Goal: Find specific page/section: Find specific page/section

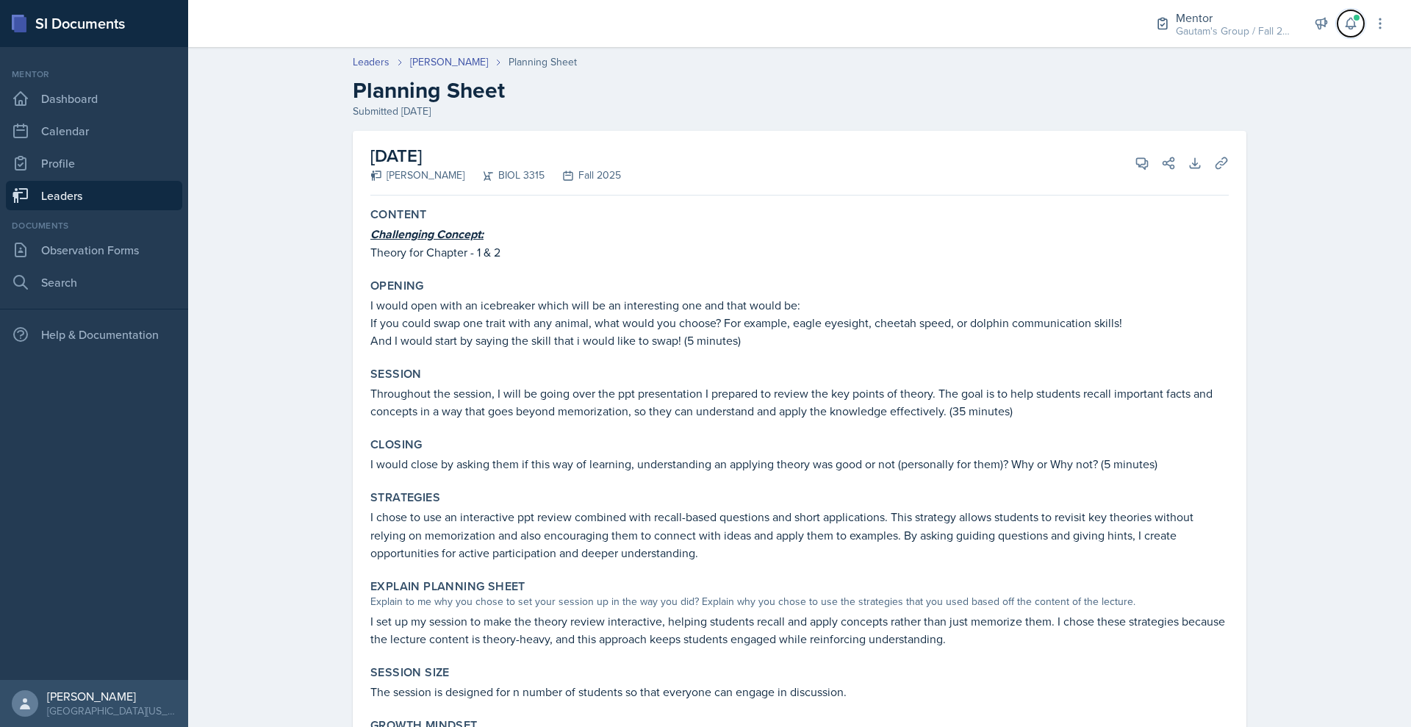
click at [1337, 37] on button at bounding box center [1350, 23] width 26 height 26
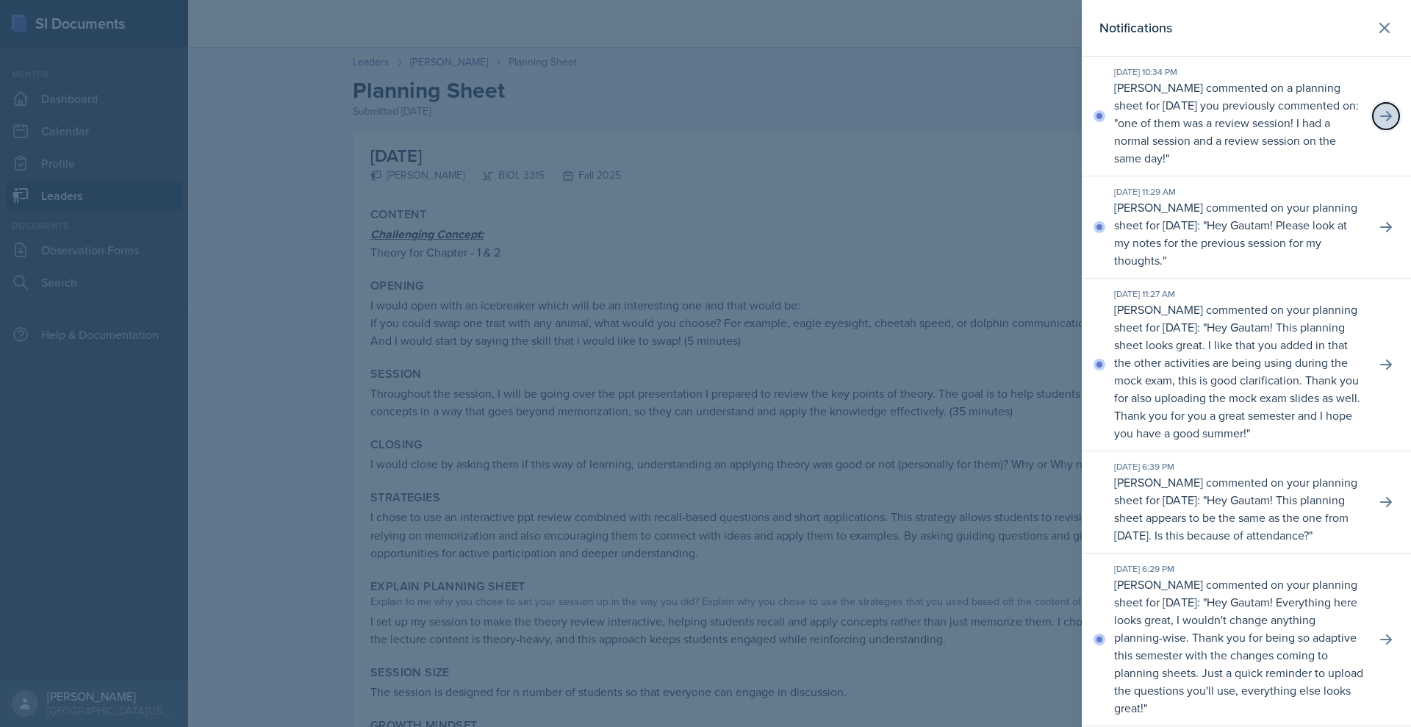
click at [1378, 123] on icon at bounding box center [1385, 116] width 15 height 15
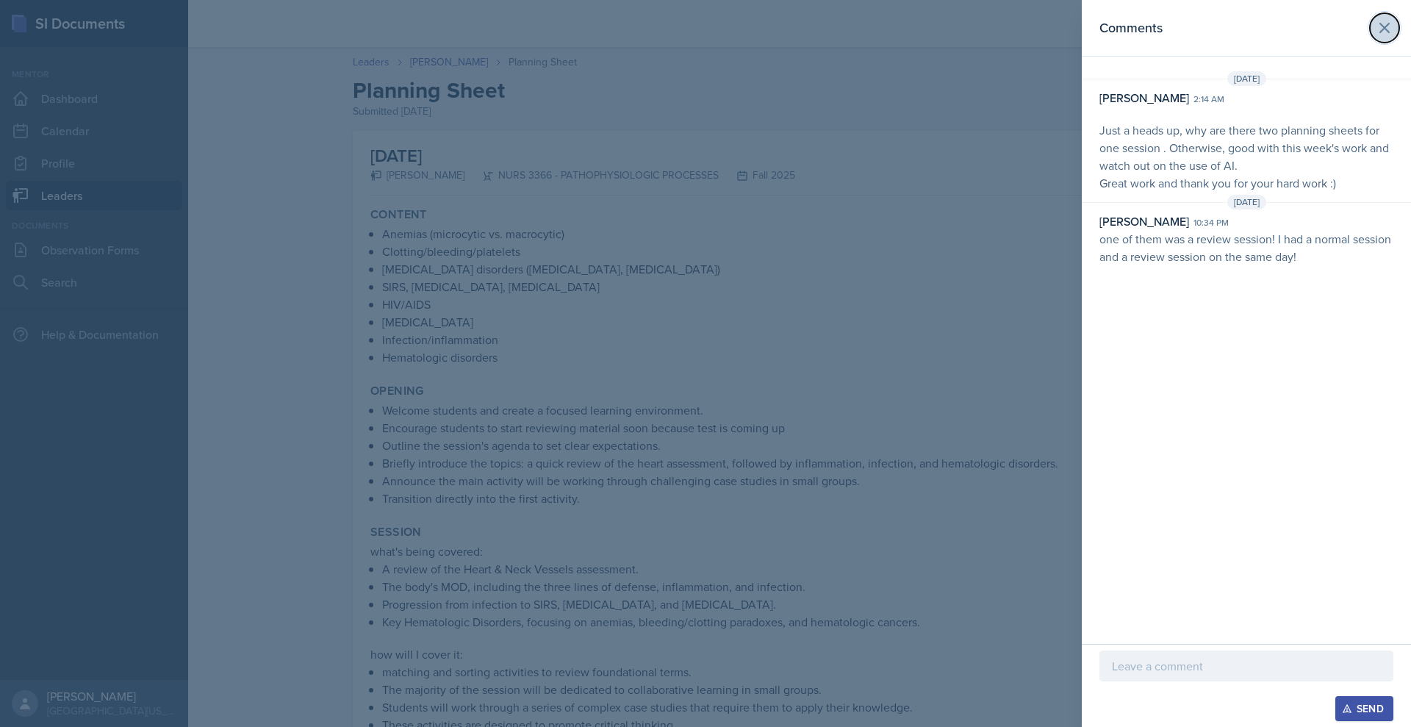
click at [1376, 22] on button at bounding box center [1383, 27] width 29 height 29
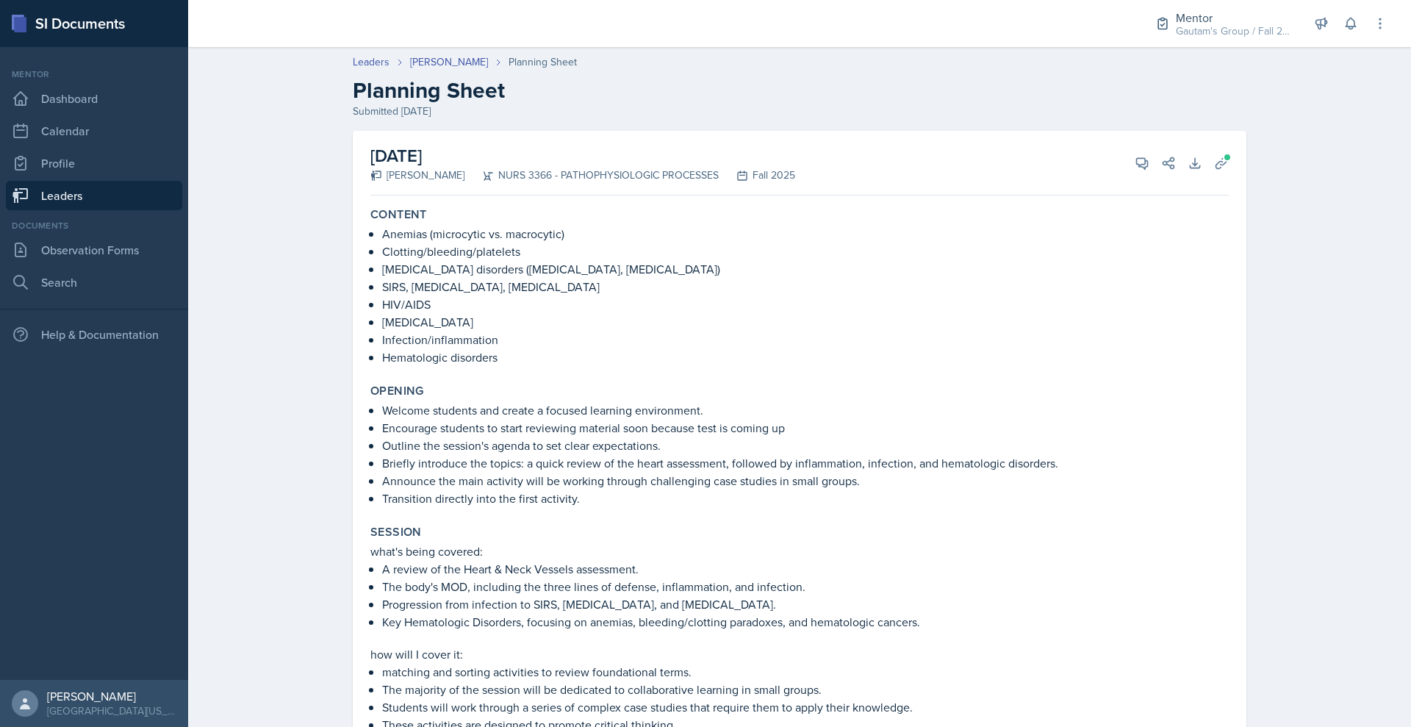
click at [108, 210] on link "Leaders" at bounding box center [94, 195] width 176 height 29
